Goal: Task Accomplishment & Management: Manage account settings

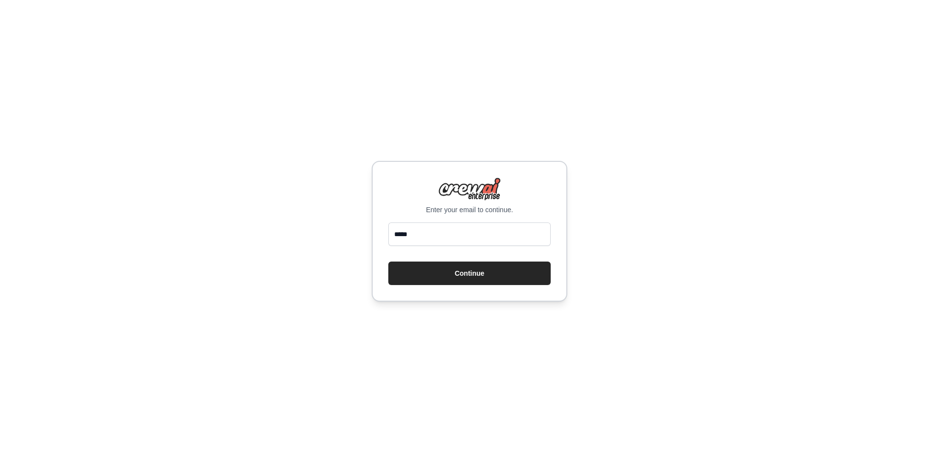
type input "**********"
click at [490, 274] on button "Continue" at bounding box center [469, 273] width 162 height 23
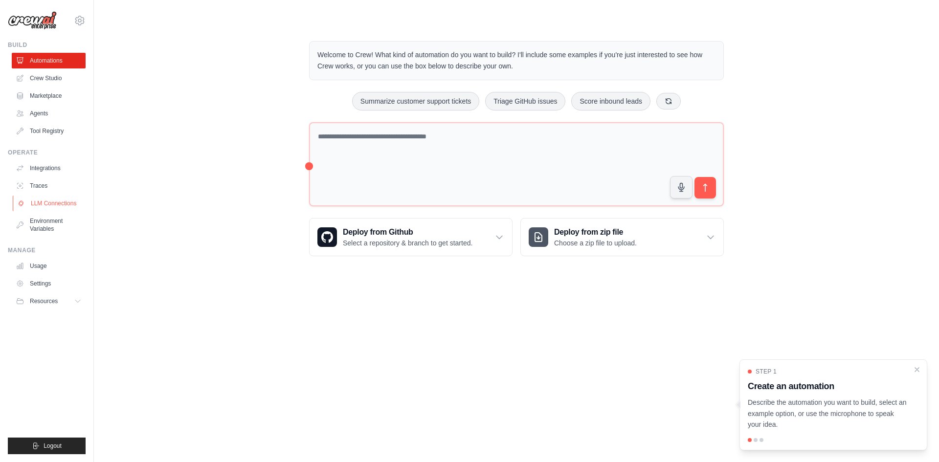
click at [47, 204] on link "LLM Connections" at bounding box center [50, 204] width 74 height 16
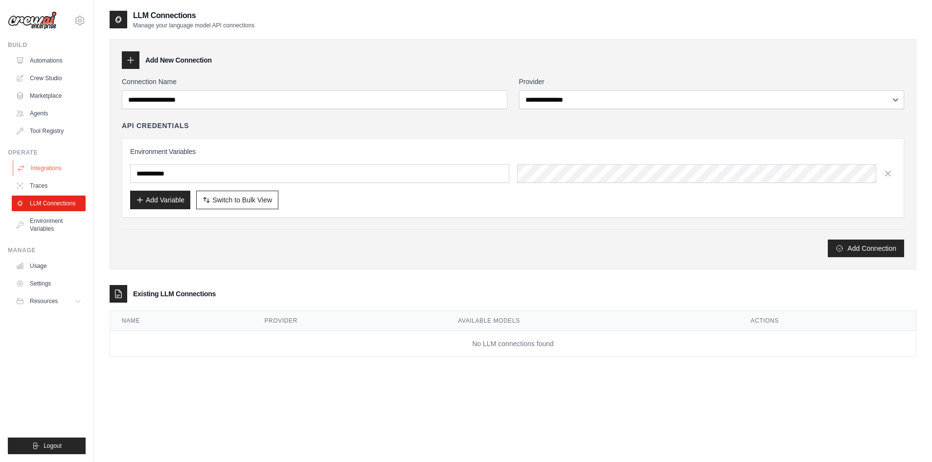
click at [59, 173] on link "Integrations" at bounding box center [50, 168] width 74 height 16
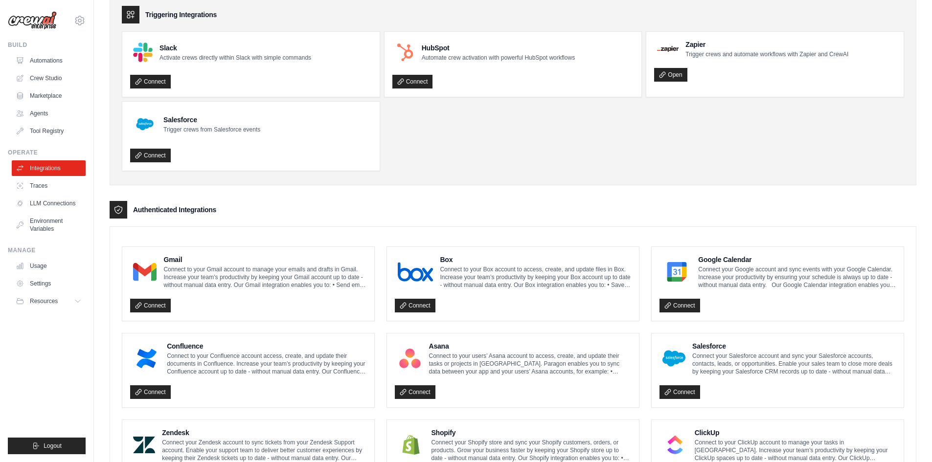
scroll to position [49, 0]
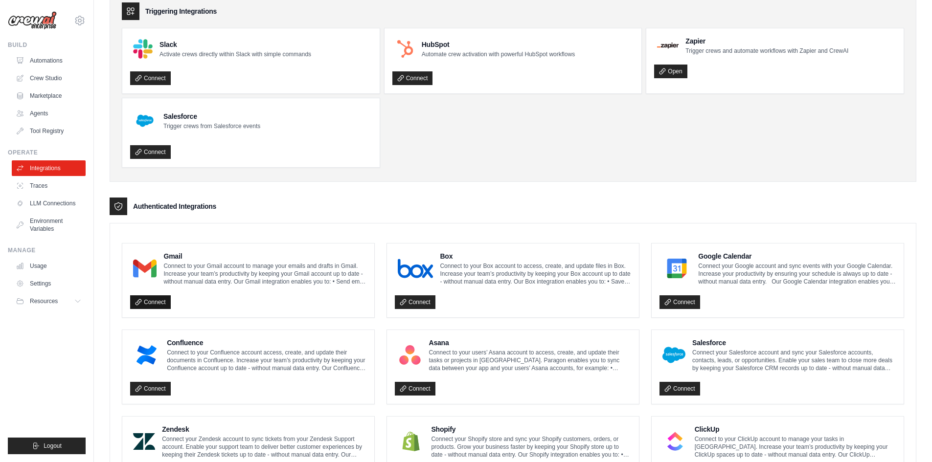
click at [151, 301] on link "Connect" at bounding box center [150, 302] width 41 height 14
click at [45, 80] on link "Crew Studio" at bounding box center [50, 78] width 74 height 16
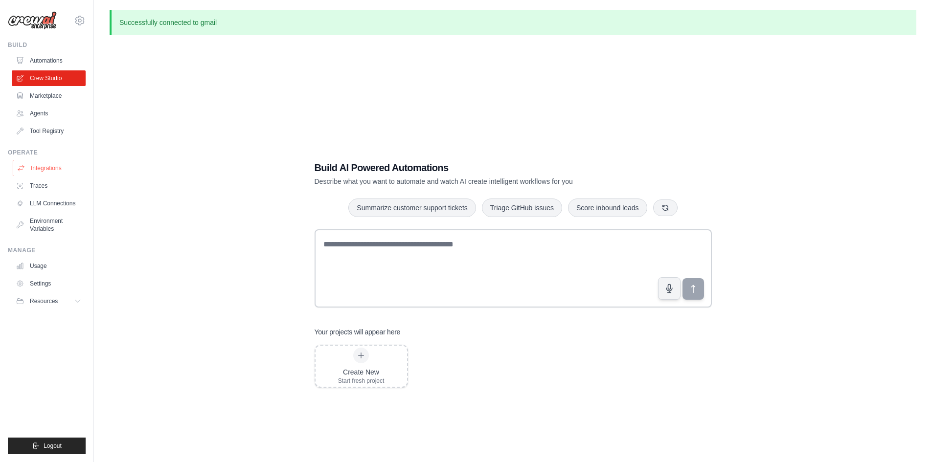
drag, startPoint x: 78, startPoint y: 167, endPoint x: 70, endPoint y: 167, distance: 7.8
click at [78, 167] on link "Integrations" at bounding box center [50, 168] width 74 height 16
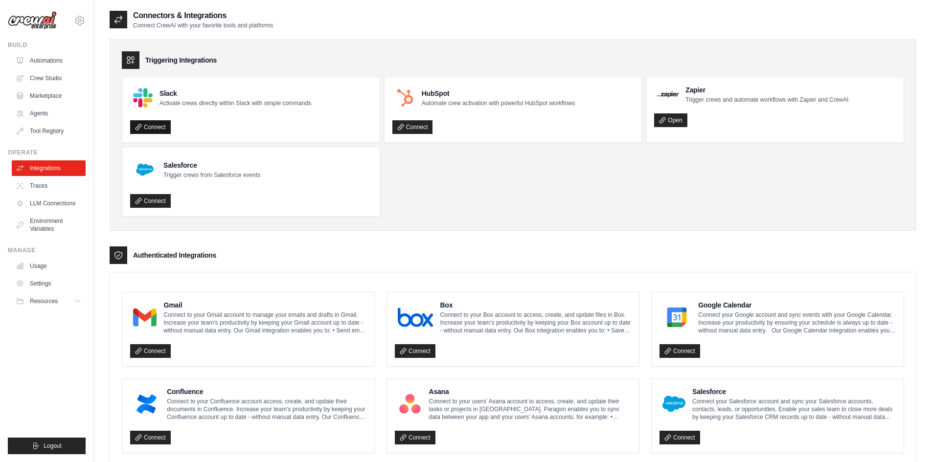
click at [143, 123] on link "Connect" at bounding box center [150, 127] width 41 height 14
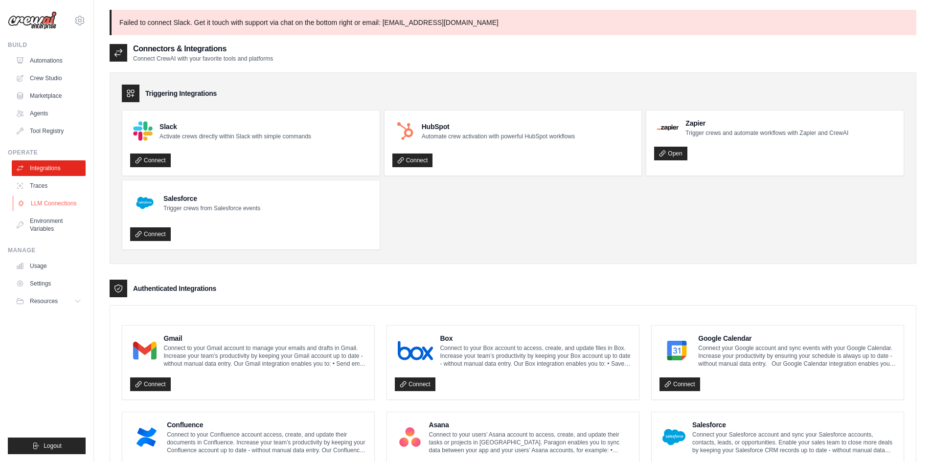
click at [39, 202] on link "LLM Connections" at bounding box center [50, 204] width 74 height 16
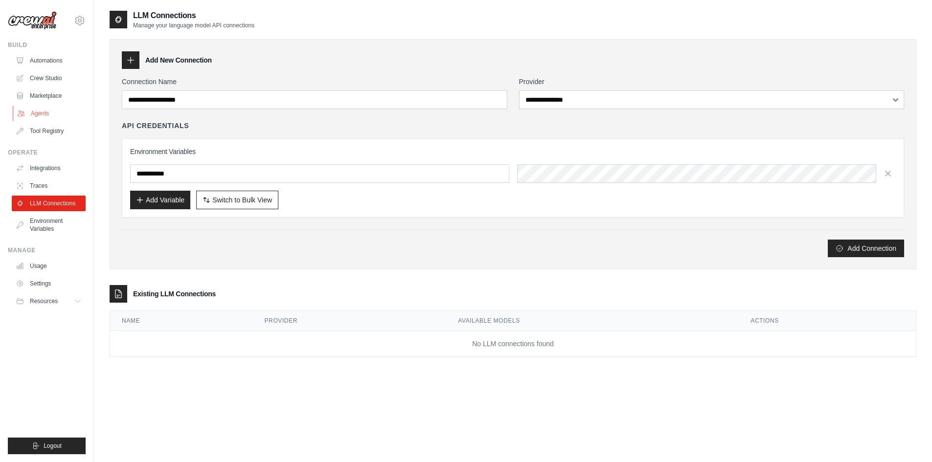
click at [47, 114] on link "Agents" at bounding box center [50, 114] width 74 height 16
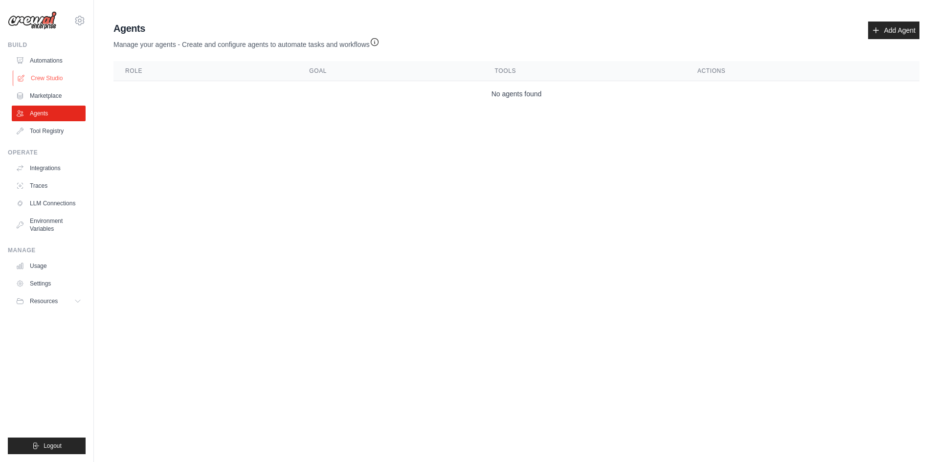
click at [45, 81] on link "Crew Studio" at bounding box center [50, 78] width 74 height 16
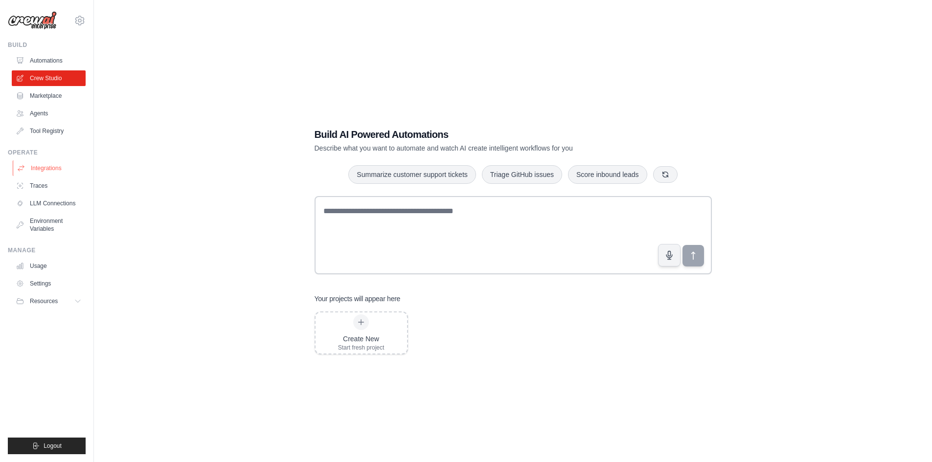
click at [46, 160] on link "Integrations" at bounding box center [50, 168] width 74 height 16
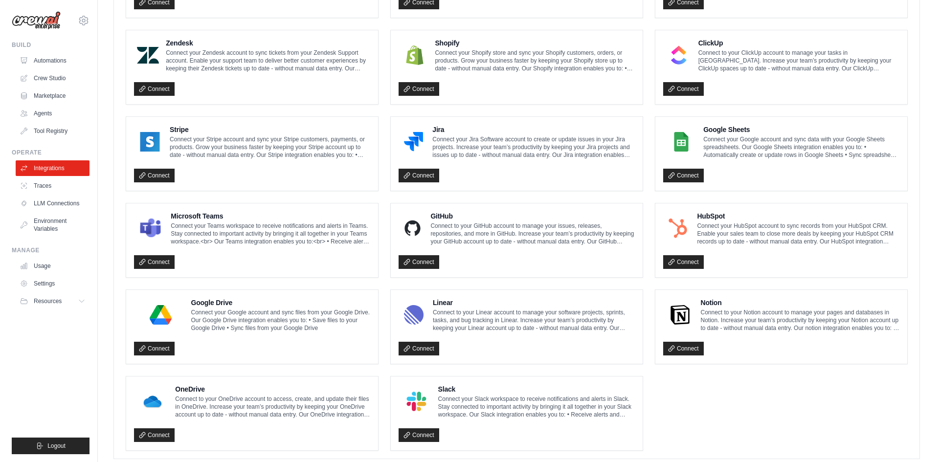
scroll to position [458, 0]
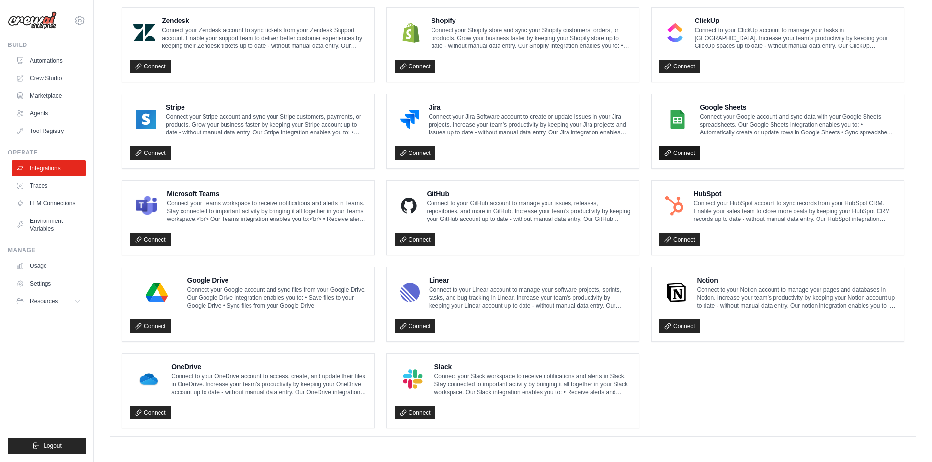
click at [686, 153] on link "Connect" at bounding box center [679, 153] width 41 height 14
